Goal: Answer question/provide support: Share knowledge or assist other users

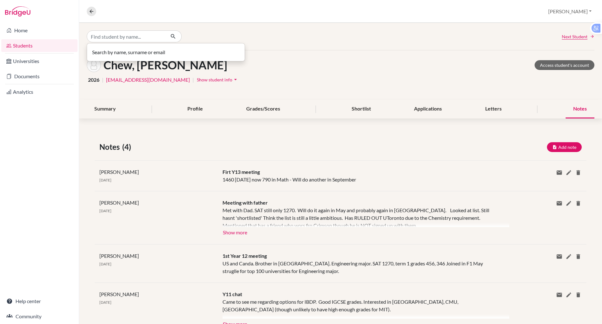
click at [132, 37] on input "Find student by name..." at bounding box center [126, 36] width 79 height 12
type input "le tuan"
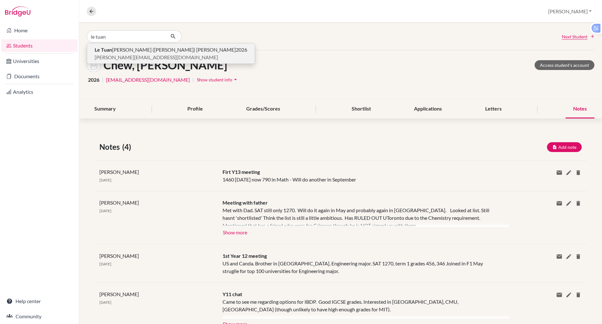
click at [113, 48] on span "Le [PERSON_NAME] ([PERSON_NAME]) [PERSON_NAME]" at bounding box center [165, 50] width 141 height 8
click at [113, 48] on div "Le [PERSON_NAME] ([PERSON_NAME]) [PERSON_NAME] 2026 [EMAIL_ADDRESS][DOMAIN_NAME…" at bounding box center [340, 36] width 523 height 27
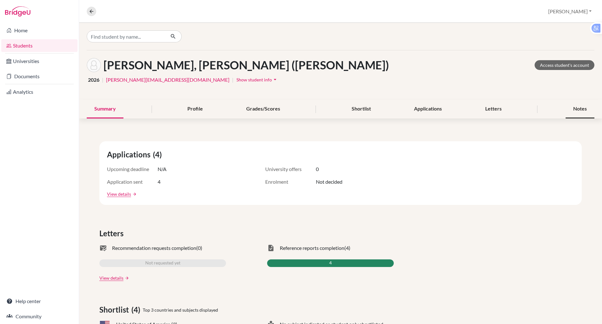
click at [581, 108] on div "Notes" at bounding box center [580, 109] width 29 height 19
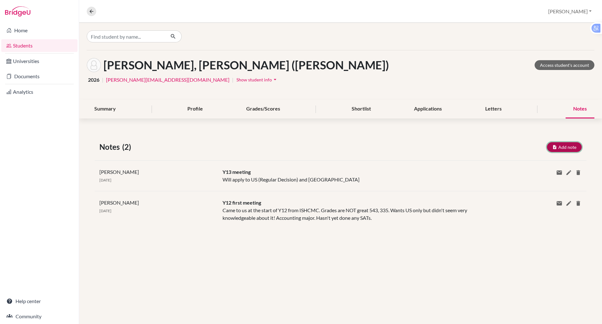
click at [561, 145] on button "Add note" at bounding box center [564, 147] width 35 height 10
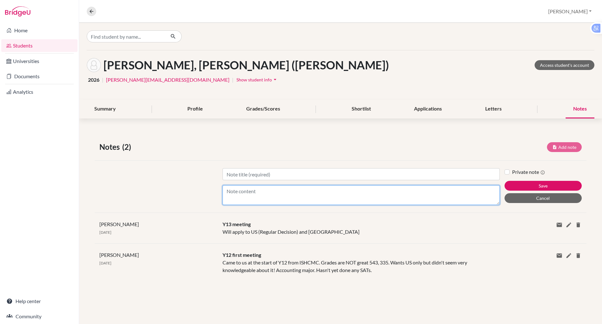
click at [254, 191] on textarea "Content" at bounding box center [362, 195] width 278 height 20
type textarea "Emailed me to tell me that [GEOGRAPHIC_DATA] is now his primary destination."
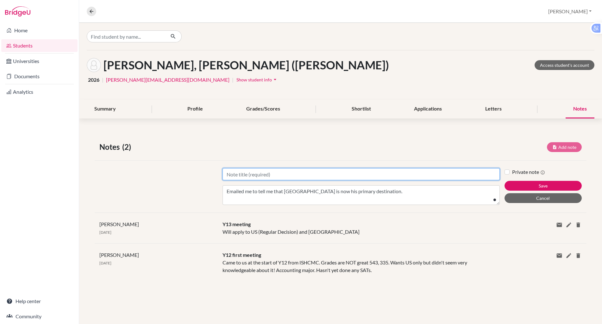
click at [236, 178] on input "Title" at bounding box center [362, 174] width 278 height 12
type input "Update"
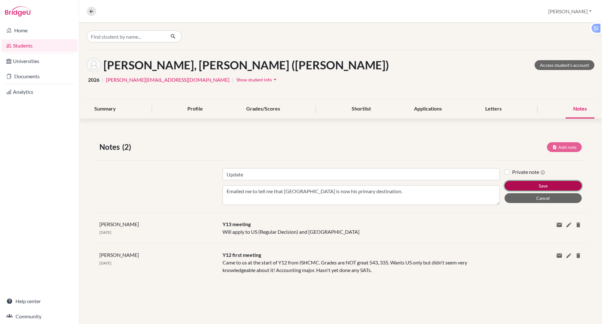
click at [528, 186] on button "Save" at bounding box center [543, 186] width 77 height 10
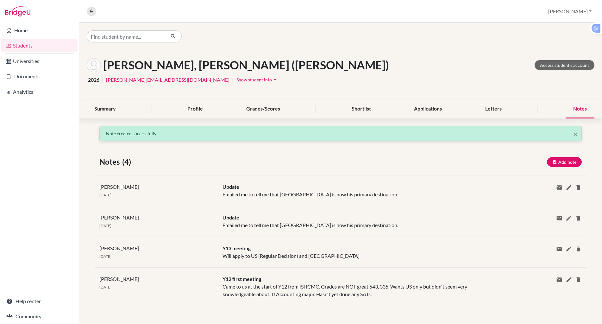
click at [355, 35] on div at bounding box center [340, 36] width 523 height 27
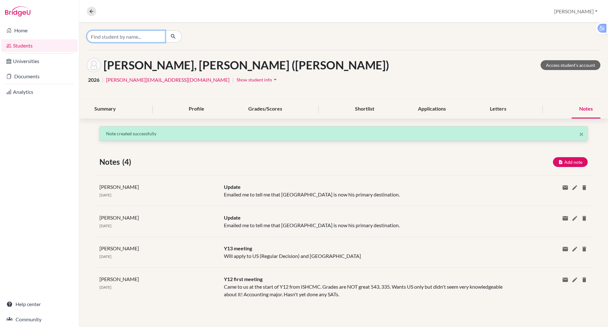
click at [137, 39] on input "Find student by name..." at bounding box center [126, 36] width 79 height 12
type input "JUNG"
click at [174, 35] on icon "button" at bounding box center [173, 36] width 6 height 6
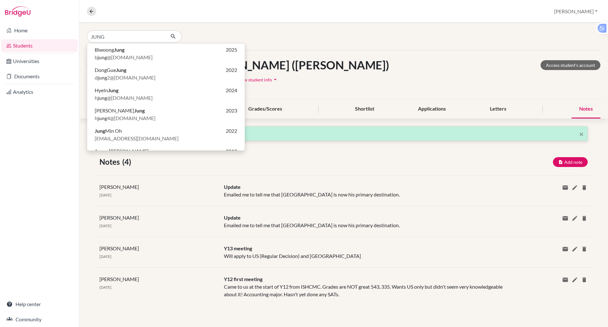
click at [195, 29] on div "[PERSON_NAME] [PERSON_NAME] 2025 b jung @[DOMAIN_NAME] DongGue Jung 2022 d jung…" at bounding box center [343, 36] width 529 height 27
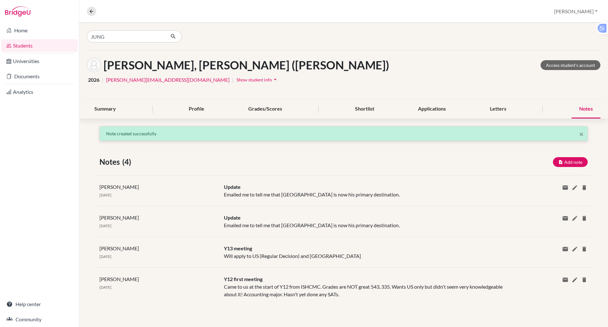
click at [195, 29] on div "JUNG" at bounding box center [343, 36] width 529 height 27
click at [106, 38] on input "JUNG" at bounding box center [126, 36] width 79 height 12
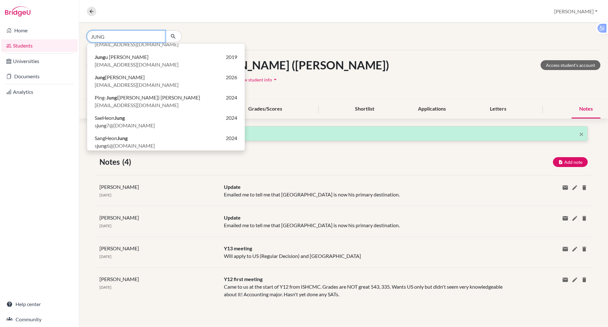
scroll to position [98, 0]
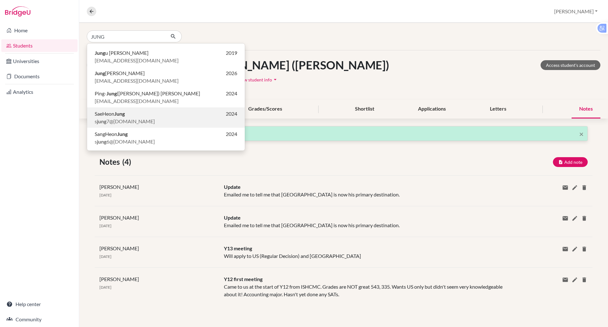
click at [117, 118] on span "s jung 7@[DOMAIN_NAME]" at bounding box center [125, 121] width 60 height 8
click at [117, 118] on div "Biwoong Jung 2025 b jung @[DOMAIN_NAME] [PERSON_NAME] 2022 [PERSON_NAME] 2@[DOM…" at bounding box center [343, 172] width 529 height 298
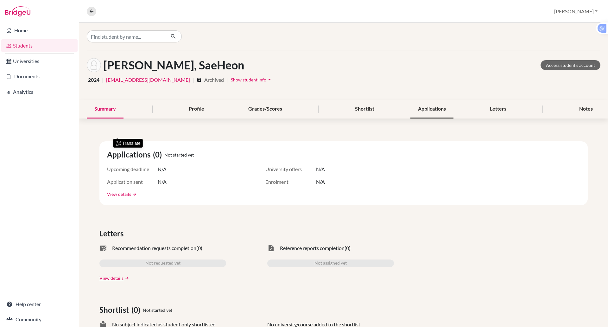
click at [426, 107] on div "Applications" at bounding box center [431, 109] width 43 height 19
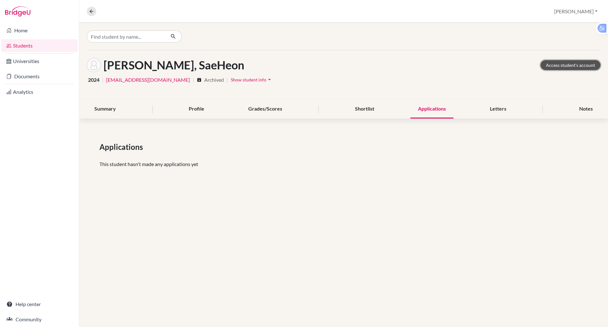
click at [563, 62] on link "Access student's account" at bounding box center [570, 65] width 60 height 10
click at [564, 65] on link "Access student's account" at bounding box center [570, 65] width 60 height 10
